Goal: Find contact information: Find contact information

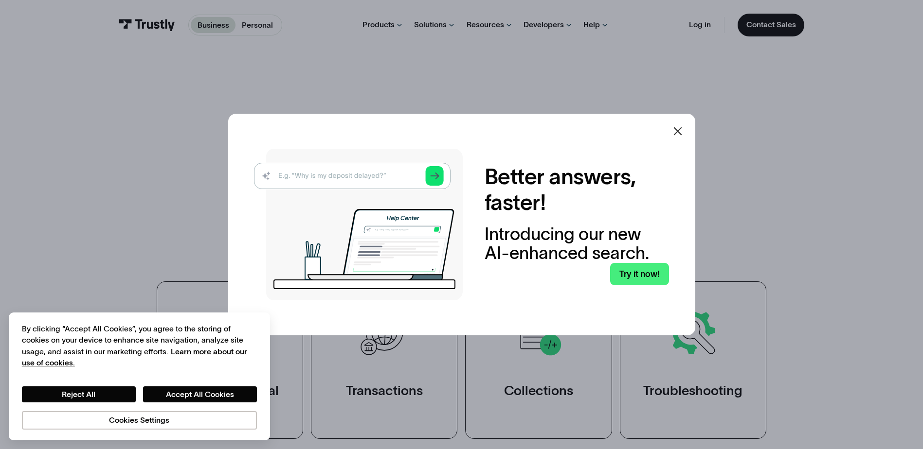
click at [683, 132] on icon at bounding box center [678, 132] width 12 height 12
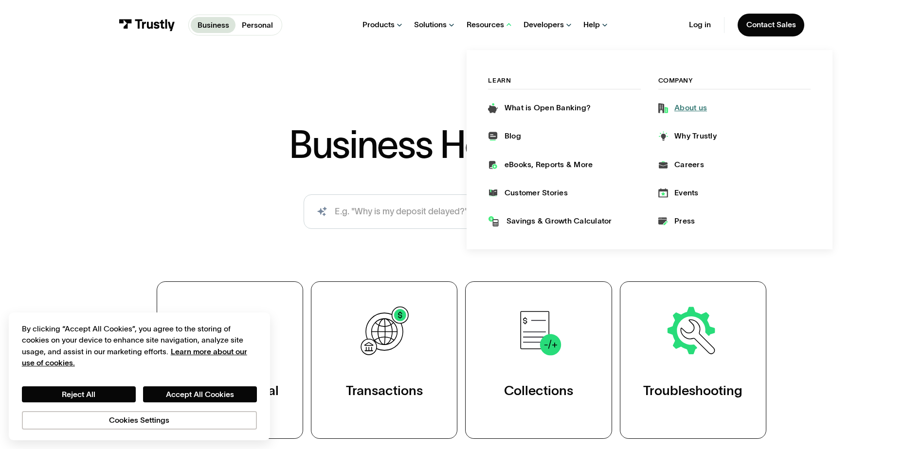
click at [695, 111] on div "About us" at bounding box center [690, 108] width 33 height 11
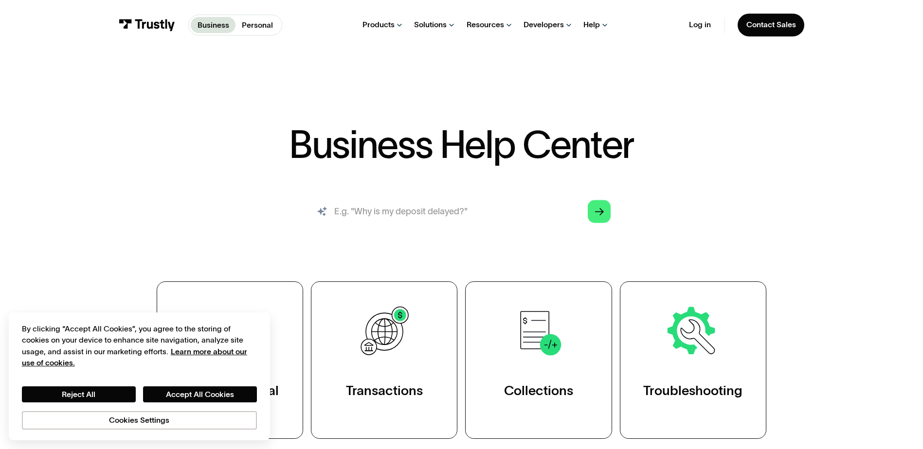
click at [436, 214] on input "search" at bounding box center [462, 212] width 316 height 35
type input "telephone number"
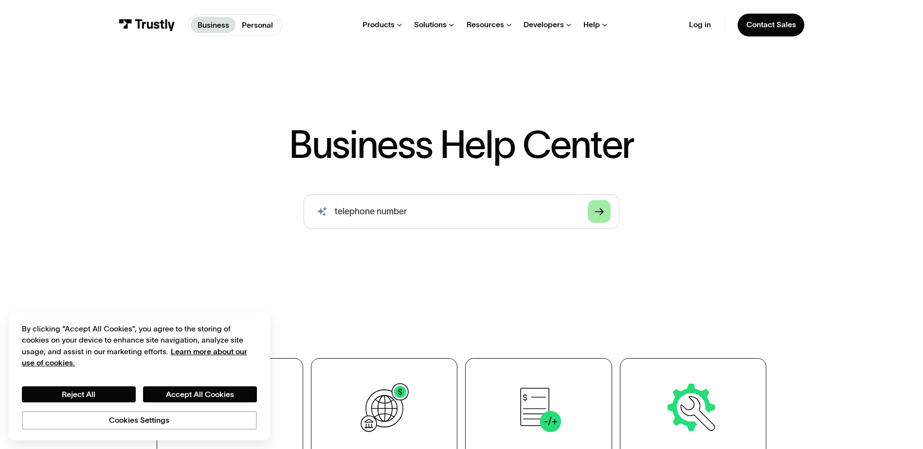
click at [599, 215] on icon "Arrow Right" at bounding box center [599, 212] width 9 height 9
